Goal: Task Accomplishment & Management: Use online tool/utility

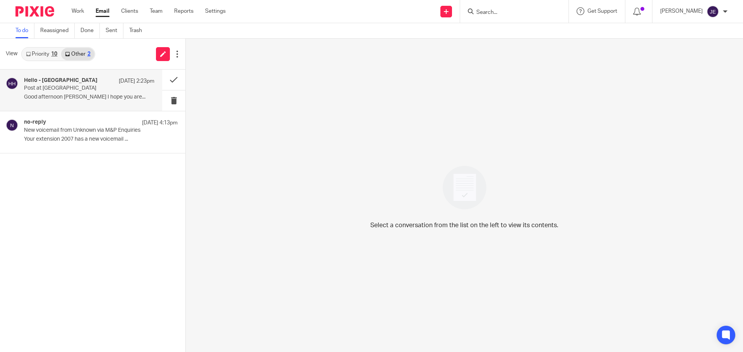
click at [88, 85] on p "Post at [GEOGRAPHIC_DATA]" at bounding box center [76, 88] width 104 height 7
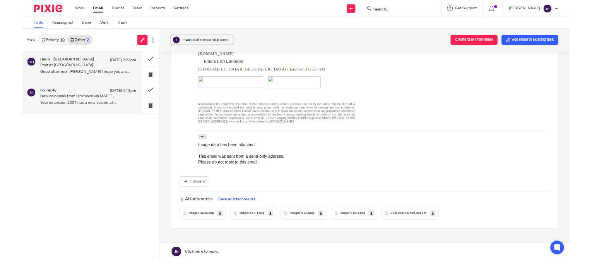
scroll to position [251, 0]
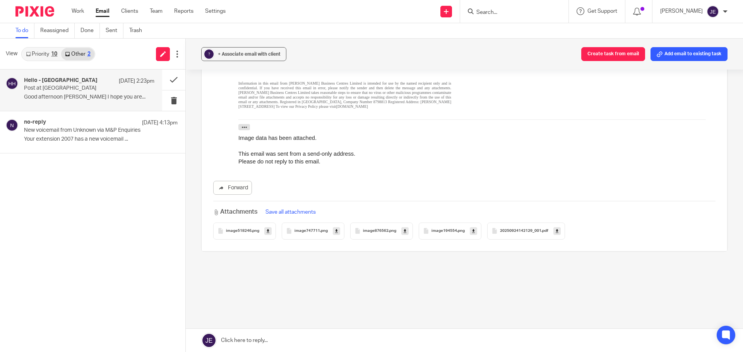
click at [533, 232] on span "20250924142129_001" at bounding box center [520, 231] width 41 height 5
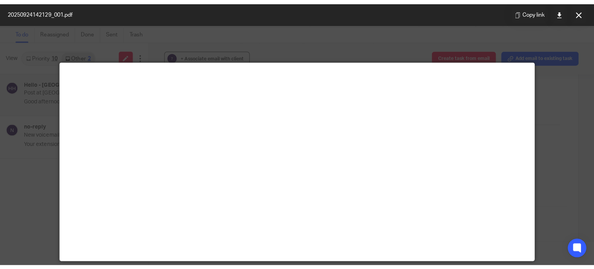
scroll to position [251, 0]
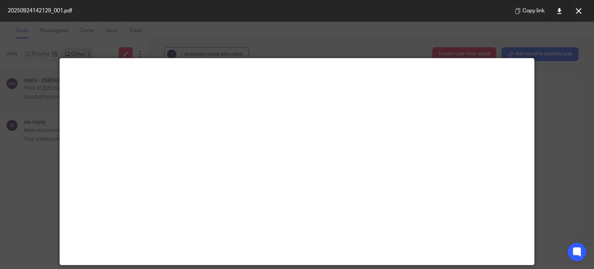
drag, startPoint x: 576, startPoint y: 8, endPoint x: 555, endPoint y: 5, distance: 20.3
click at [576, 8] on icon at bounding box center [579, 11] width 6 height 6
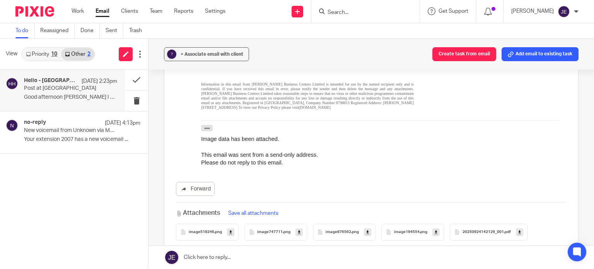
click at [215, 60] on button "? + Associate email with client" at bounding box center [206, 54] width 85 height 14
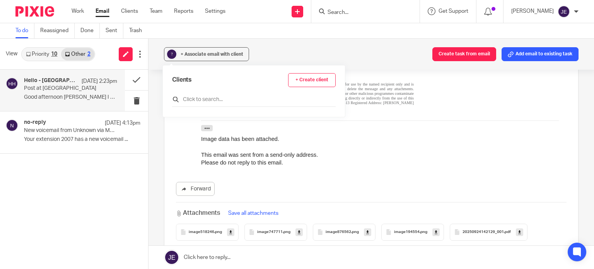
click at [220, 101] on input "text" at bounding box center [254, 100] width 164 height 8
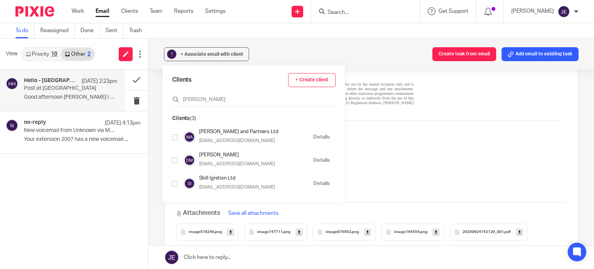
type input "[PERSON_NAME]"
click at [174, 139] on input "checkbox" at bounding box center [175, 137] width 6 height 6
checkbox input "true"
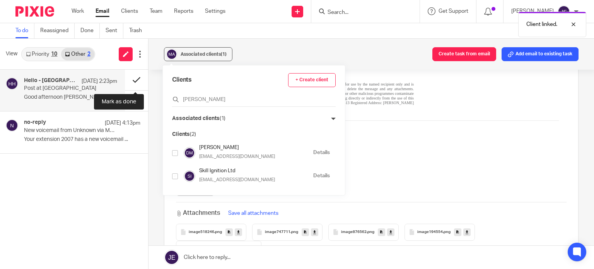
click at [131, 82] on button at bounding box center [136, 80] width 23 height 20
